Goal: Transaction & Acquisition: Purchase product/service

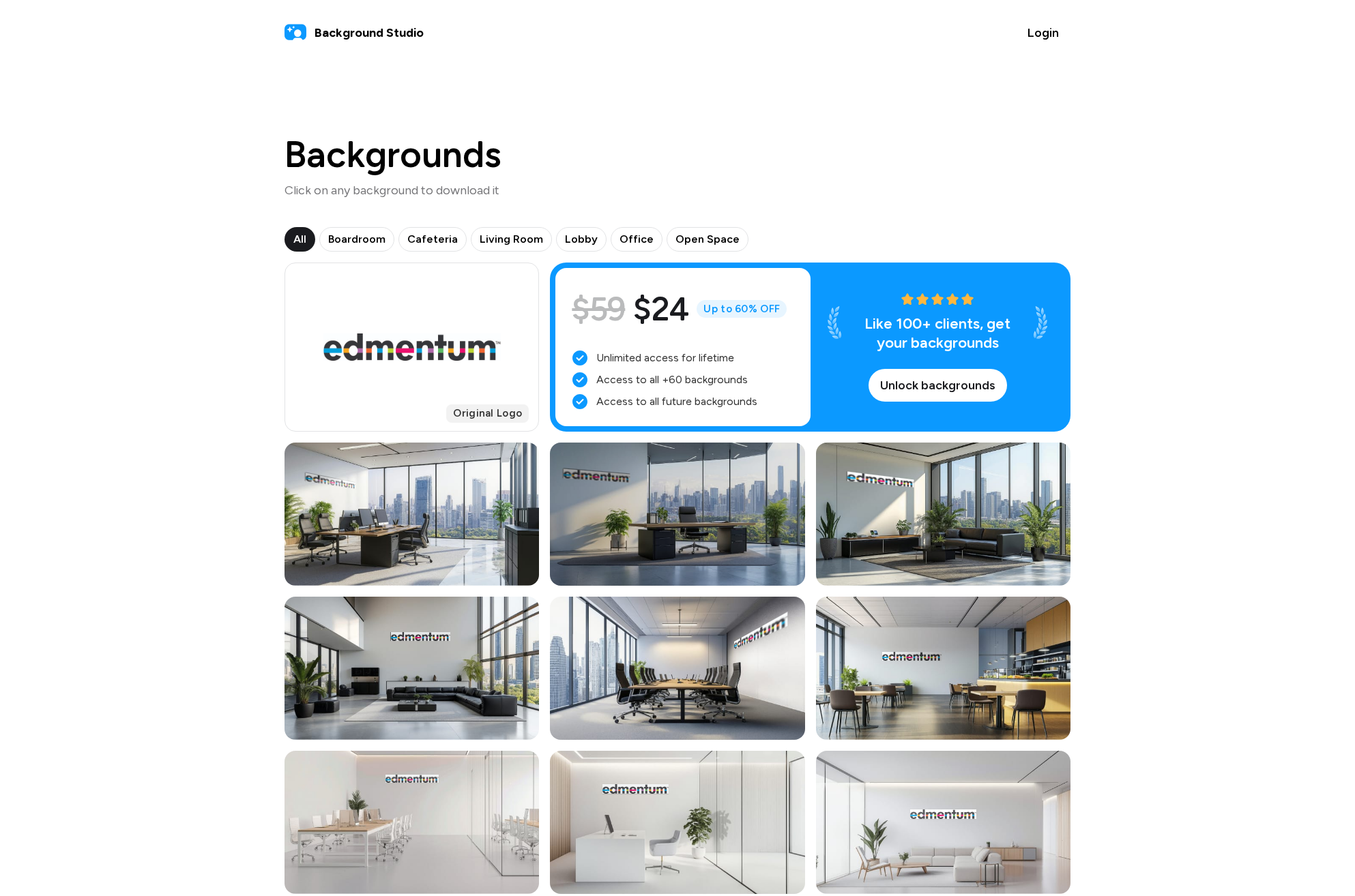
click at [725, 512] on div at bounding box center [677, 514] width 255 height 143
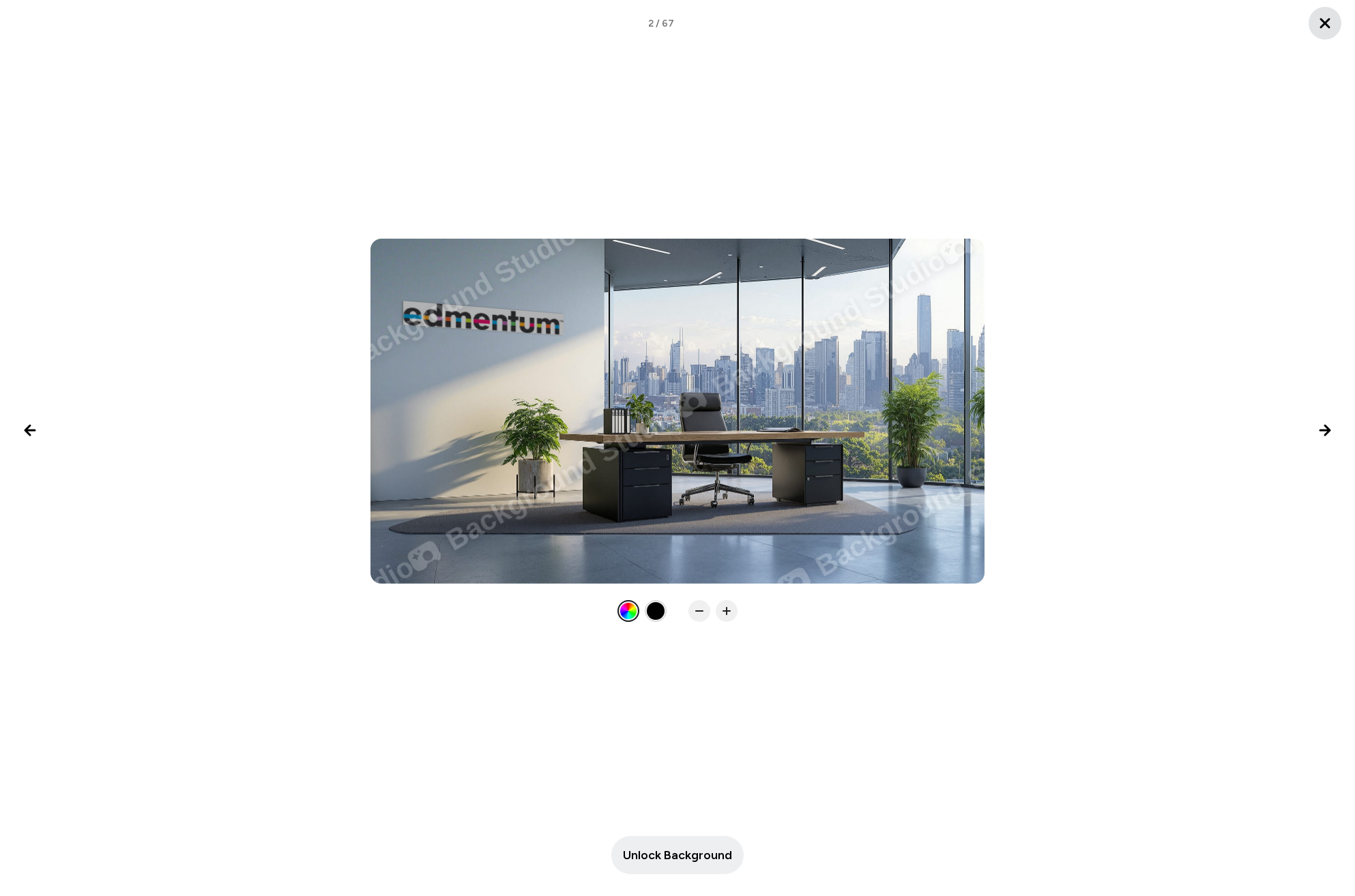
click at [866, 20] on icon "Close lightbox" at bounding box center [1325, 23] width 17 height 17
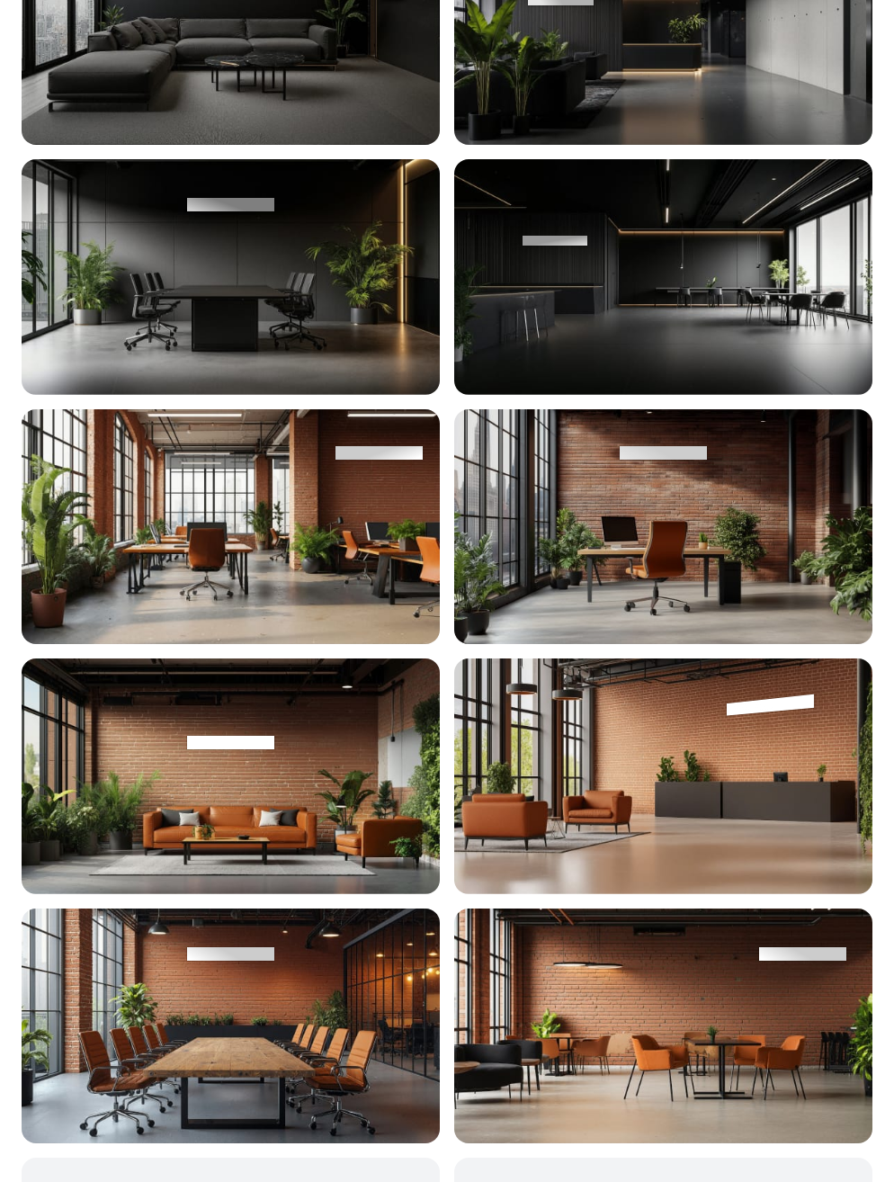
scroll to position [6839, 0]
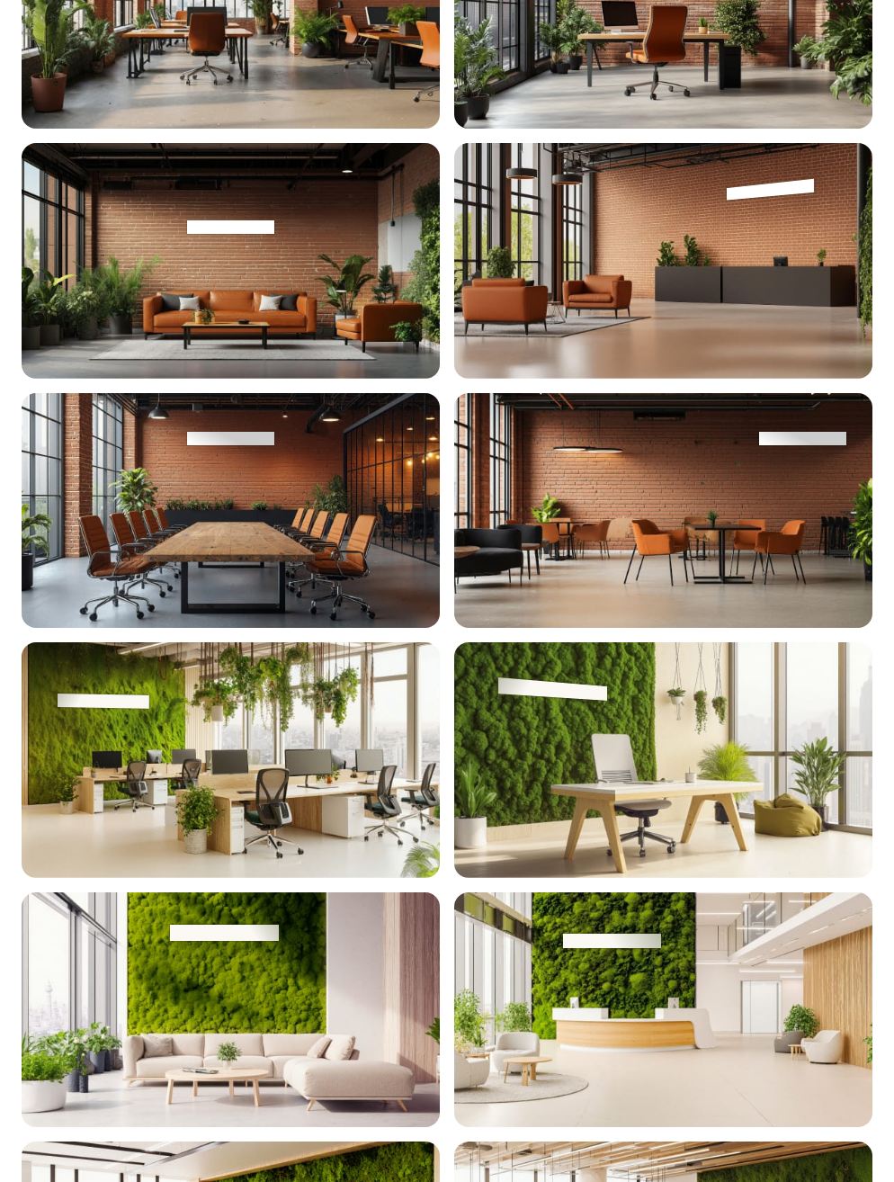
drag, startPoint x: 683, startPoint y: 925, endPoint x: 454, endPoint y: 827, distance: 249.5
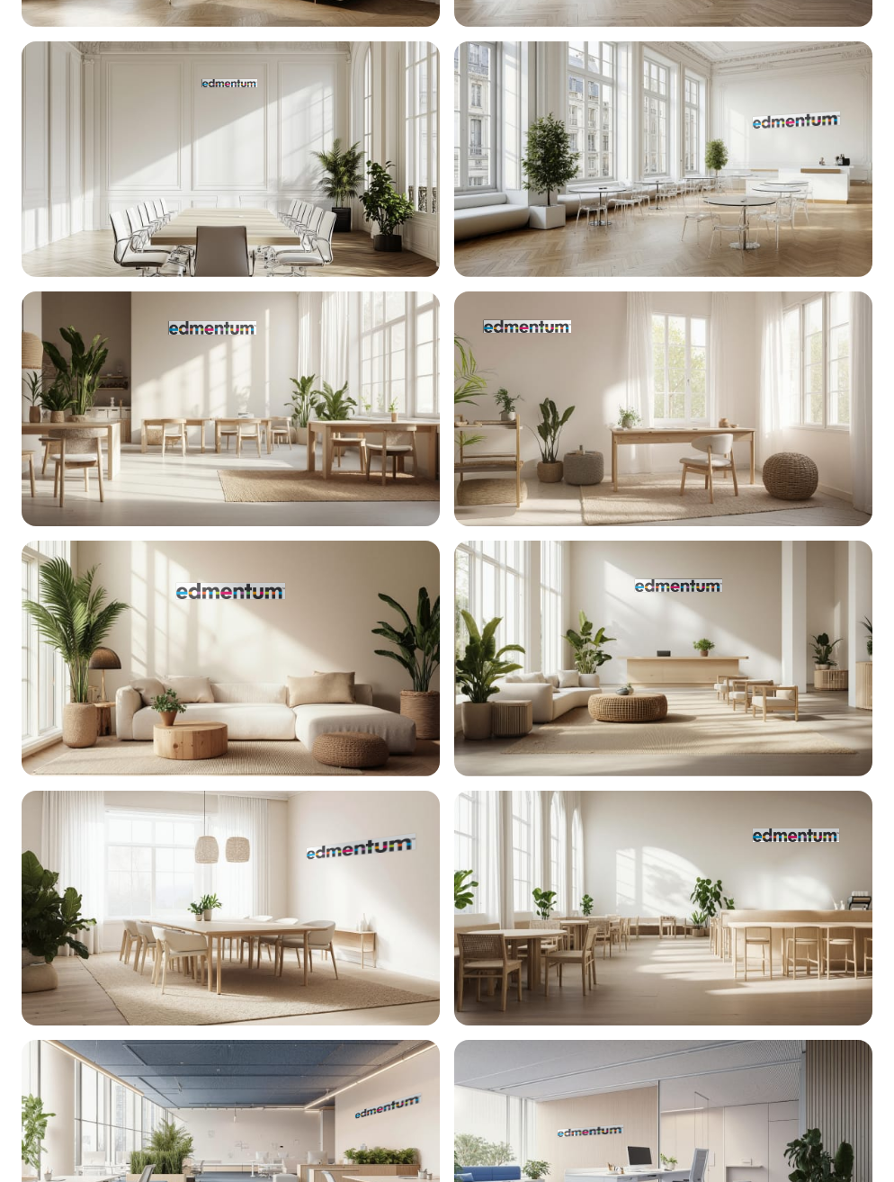
scroll to position [5273, 0]
